Goal: Task Accomplishment & Management: Complete application form

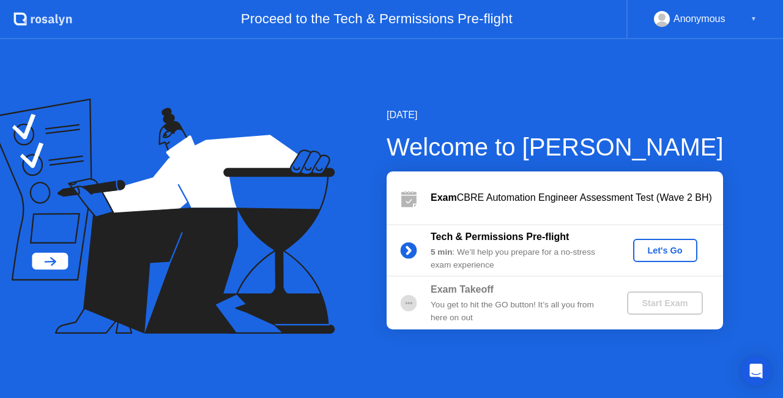
click at [656, 247] on div "Let's Go" at bounding box center [665, 250] width 54 height 10
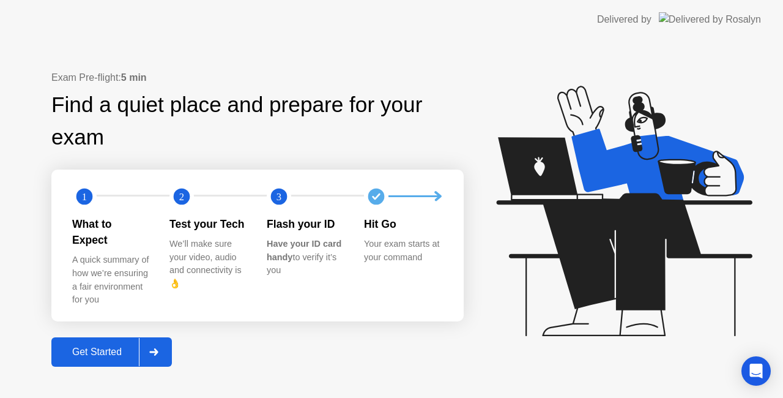
click at [96, 350] on div "Get Started" at bounding box center [97, 351] width 84 height 11
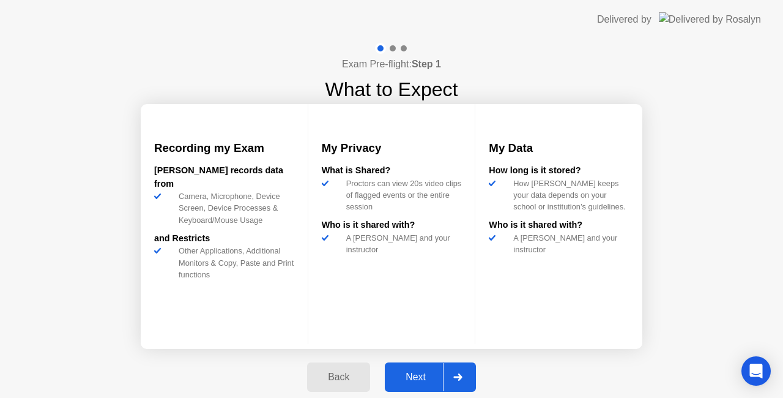
click at [423, 374] on div "Next" at bounding box center [415, 376] width 54 height 11
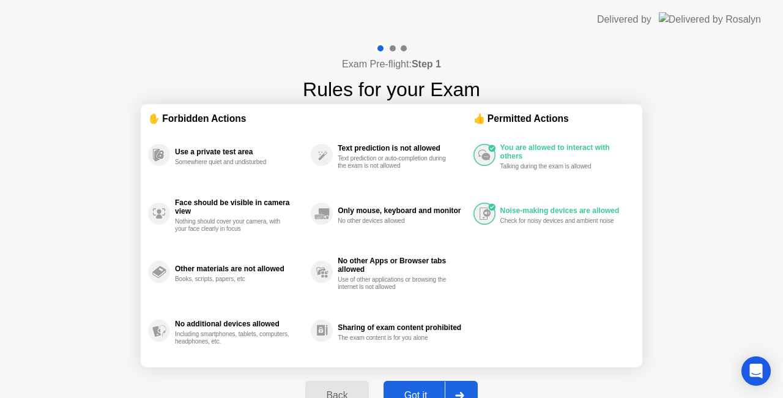
click at [404, 385] on button "Got it" at bounding box center [430, 394] width 94 height 29
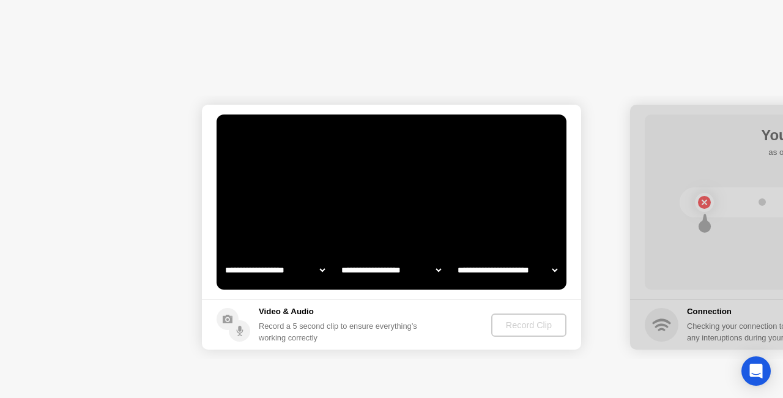
select select "**********"
select select "*******"
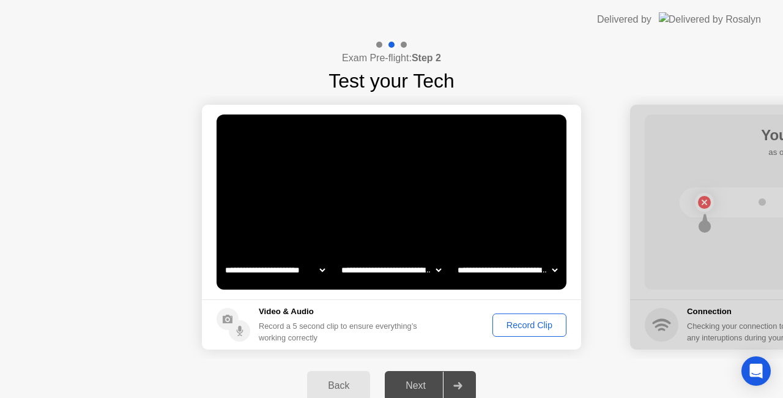
click at [528, 325] on div "Record Clip" at bounding box center [529, 325] width 65 height 10
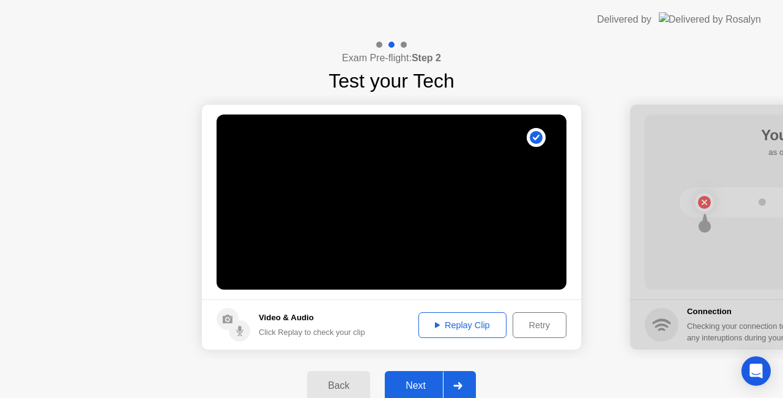
click at [454, 385] on icon at bounding box center [457, 385] width 9 height 7
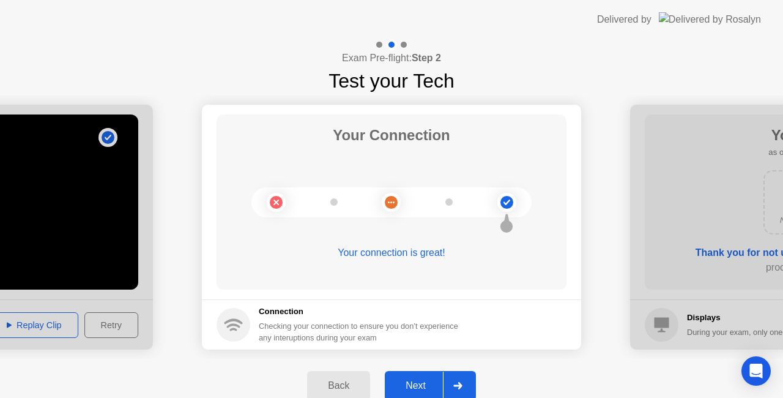
click at [466, 382] on div at bounding box center [457, 385] width 29 height 28
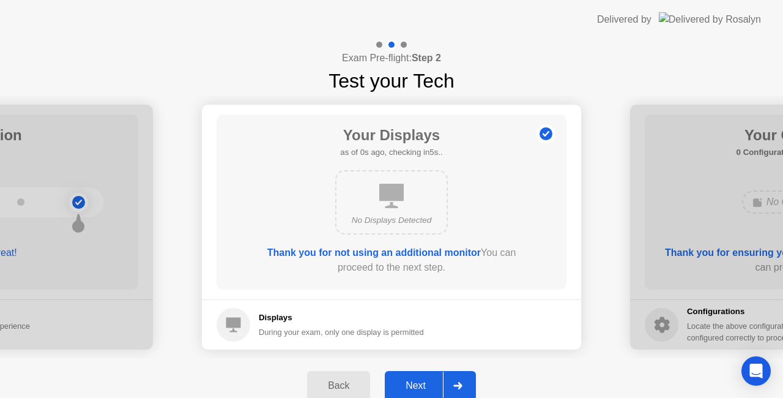
click at [461, 383] on icon at bounding box center [457, 385] width 9 height 7
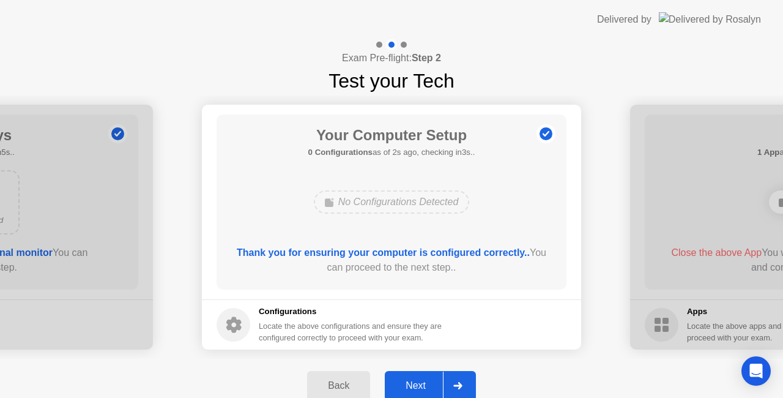
click at [462, 387] on icon at bounding box center [457, 385] width 9 height 7
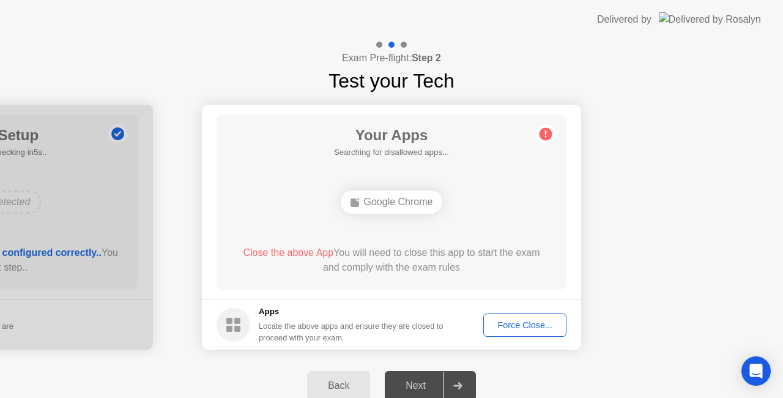
click at [529, 322] on div "Force Close..." at bounding box center [524, 325] width 75 height 10
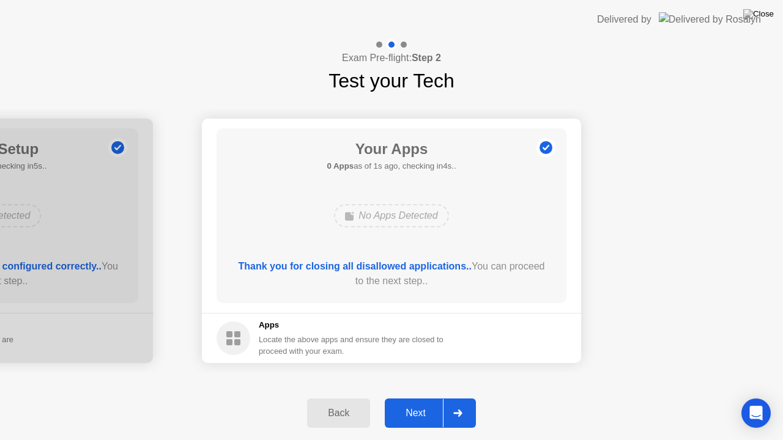
click at [461, 397] on icon at bounding box center [457, 413] width 9 height 7
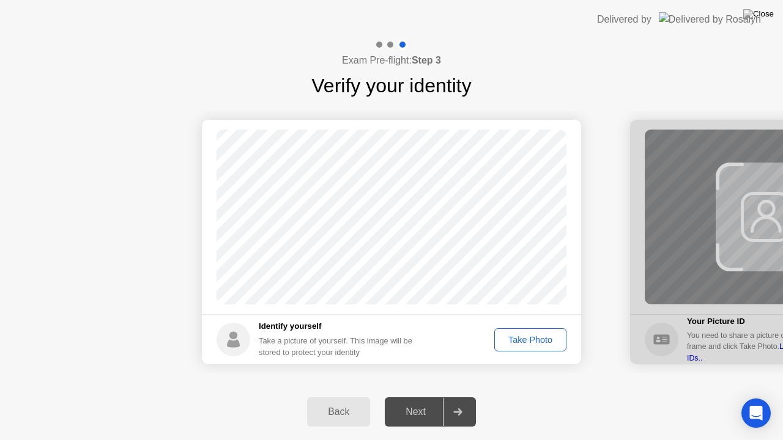
click at [527, 339] on div "Take Photo" at bounding box center [530, 340] width 64 height 10
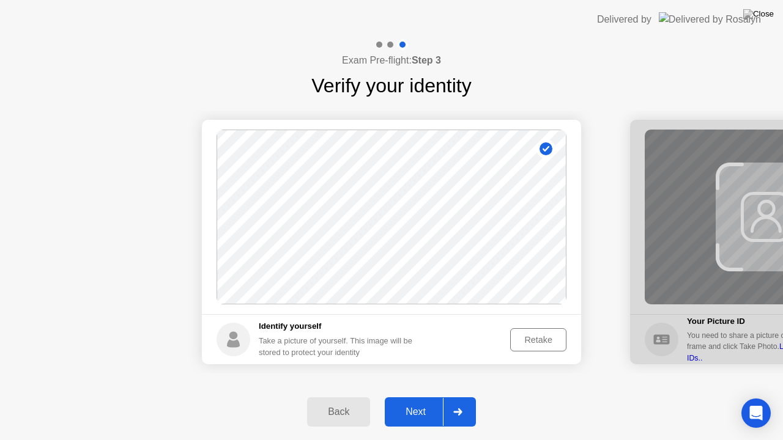
click at [460, 397] on div at bounding box center [457, 412] width 29 height 28
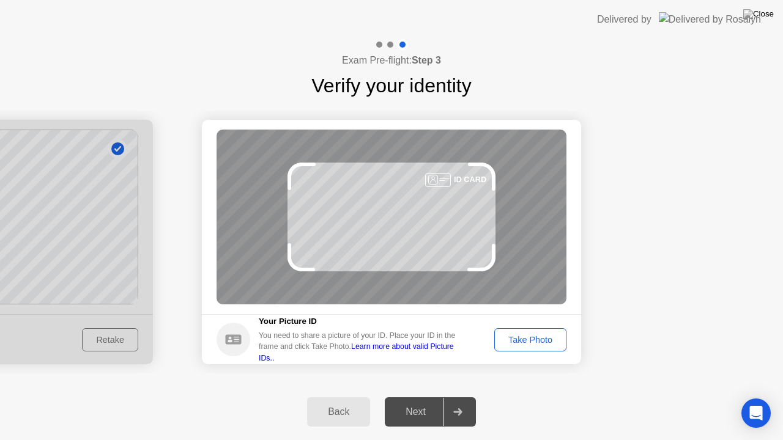
click at [548, 339] on div "Take Photo" at bounding box center [530, 340] width 64 height 10
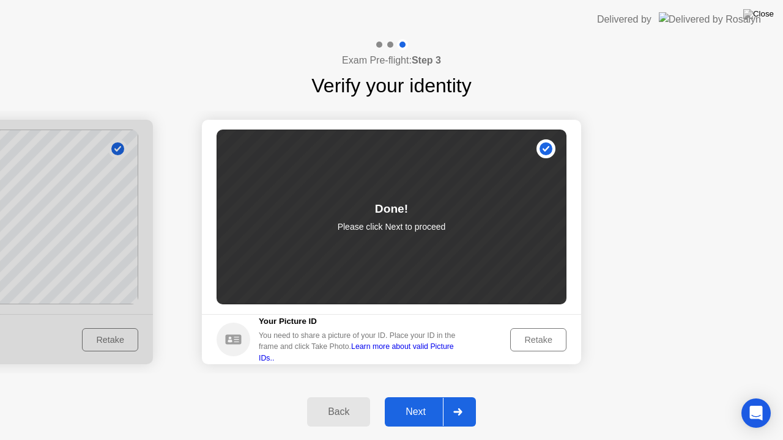
click at [468, 397] on div at bounding box center [457, 412] width 29 height 28
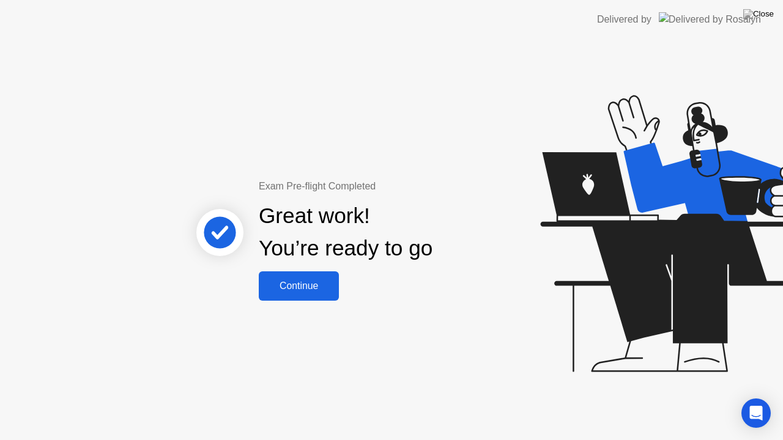
click at [324, 278] on button "Continue" at bounding box center [299, 286] width 80 height 29
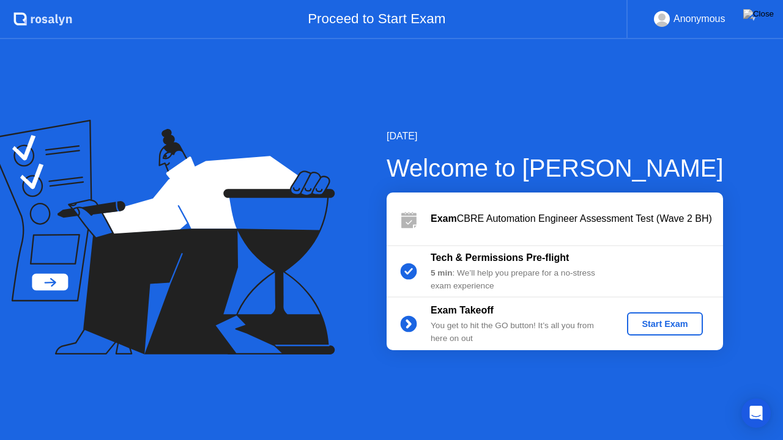
click at [656, 324] on div "Start Exam" at bounding box center [664, 324] width 65 height 10
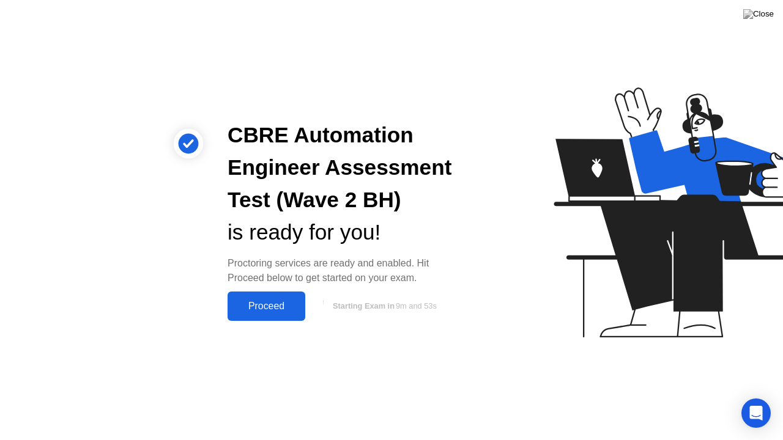
click at [274, 303] on div "Proceed" at bounding box center [266, 306] width 70 height 11
